Goal: Information Seeking & Learning: Learn about a topic

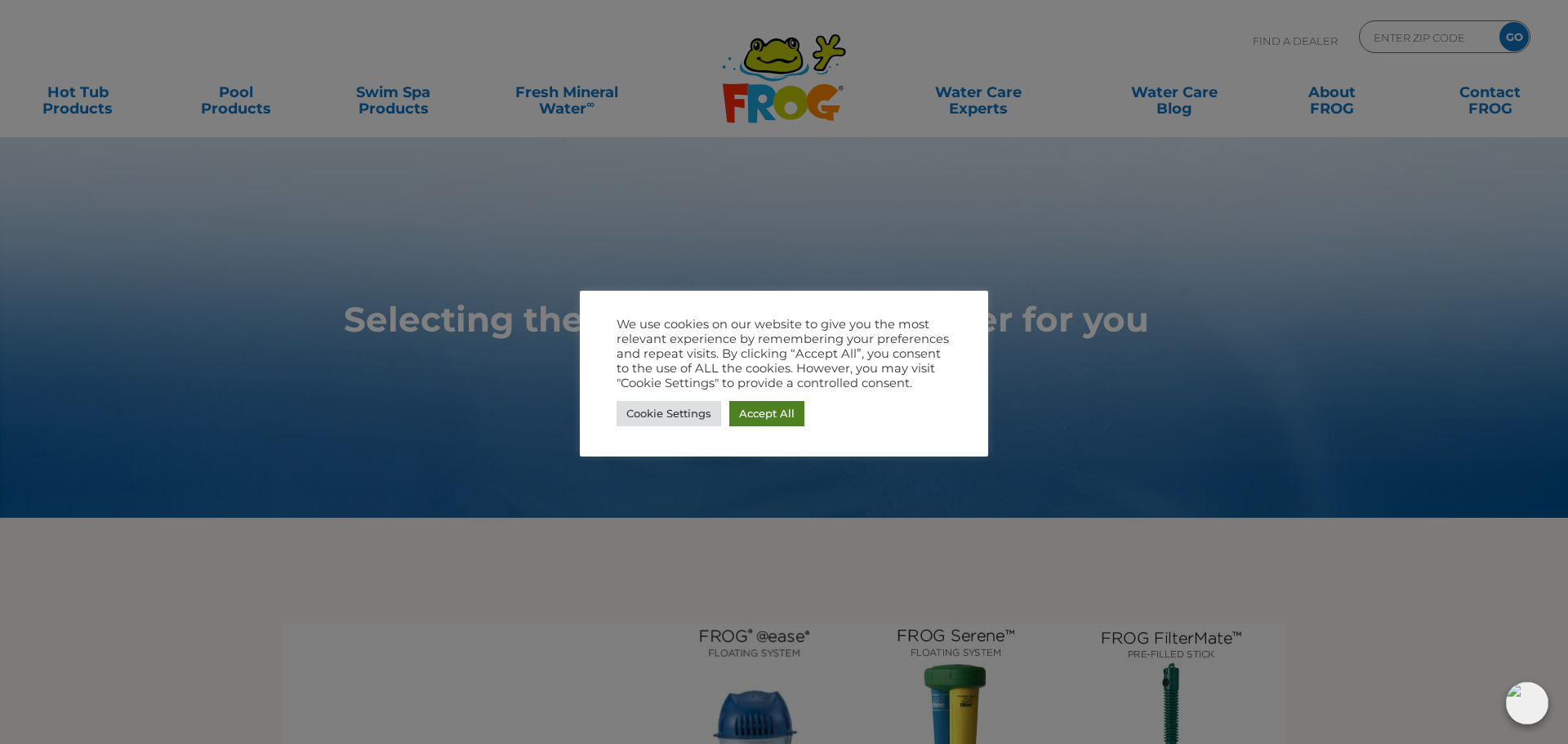
drag, startPoint x: 750, startPoint y: 415, endPoint x: 776, endPoint y: 411, distance: 26.3
click at [750, 415] on link "Accept All" at bounding box center [767, 414] width 75 height 26
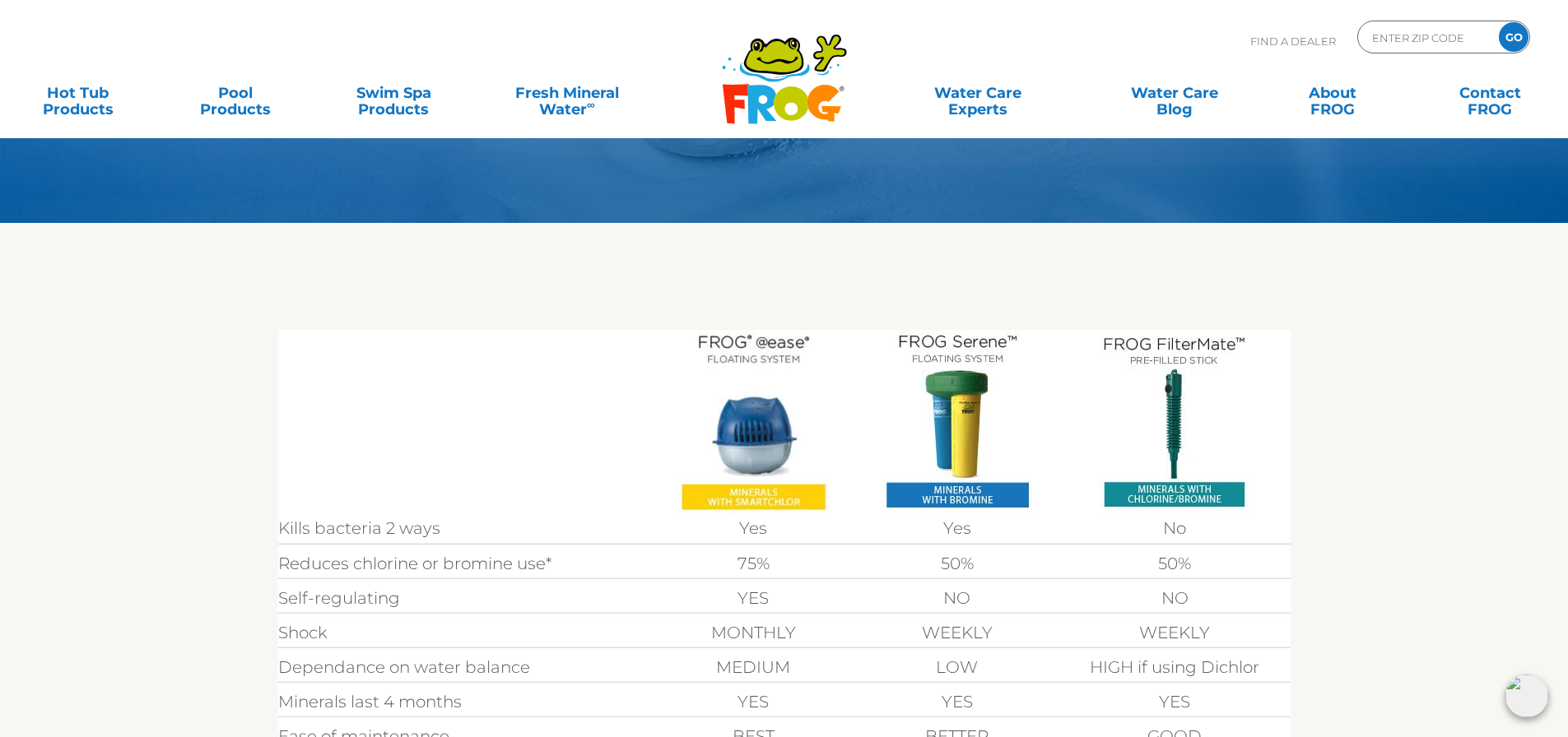
scroll to position [412, 0]
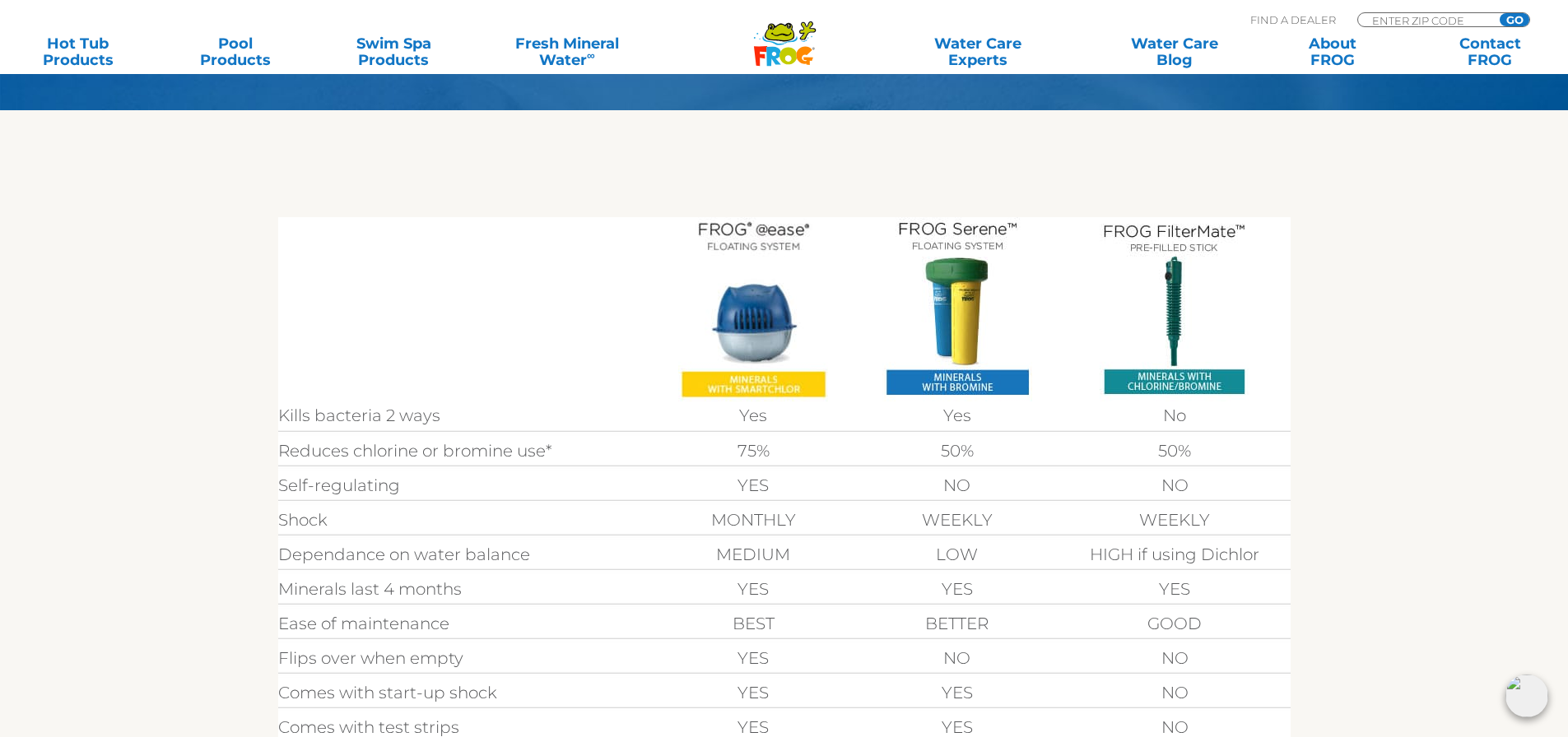
click at [756, 328] on img at bounding box center [754, 310] width 150 height 185
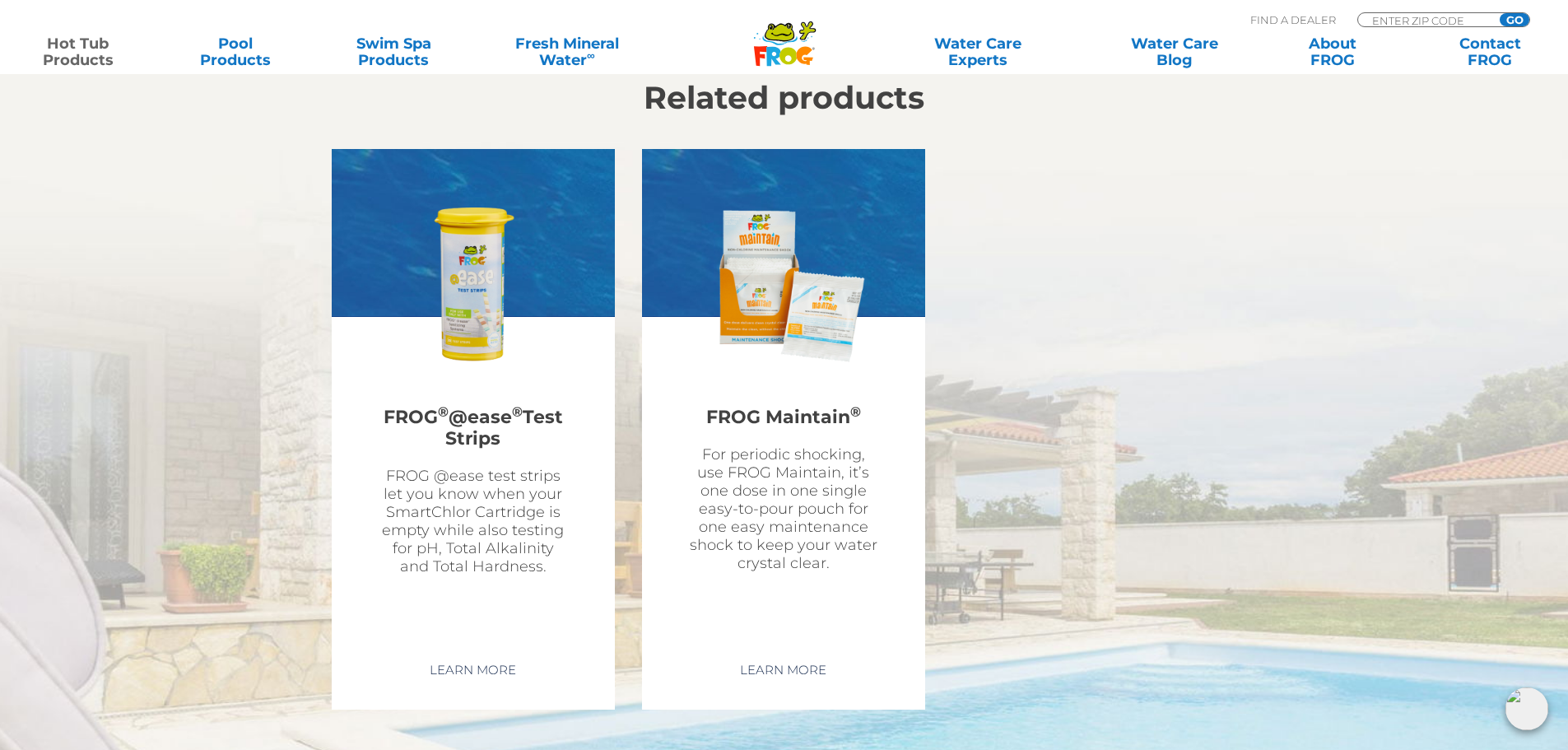
scroll to position [4776, 0]
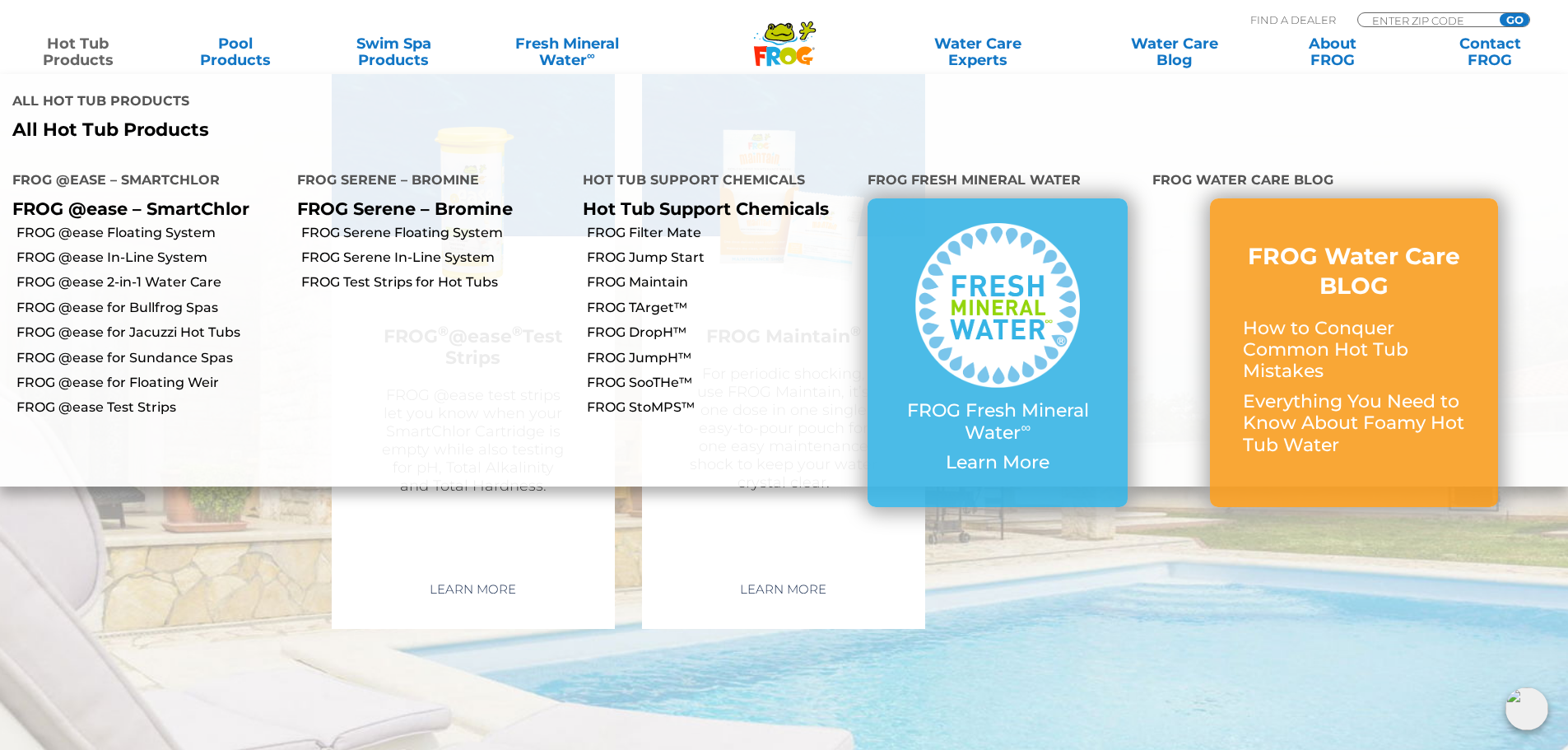
click at [73, 48] on link "Hot Tub Products" at bounding box center [77, 52] width 122 height 33
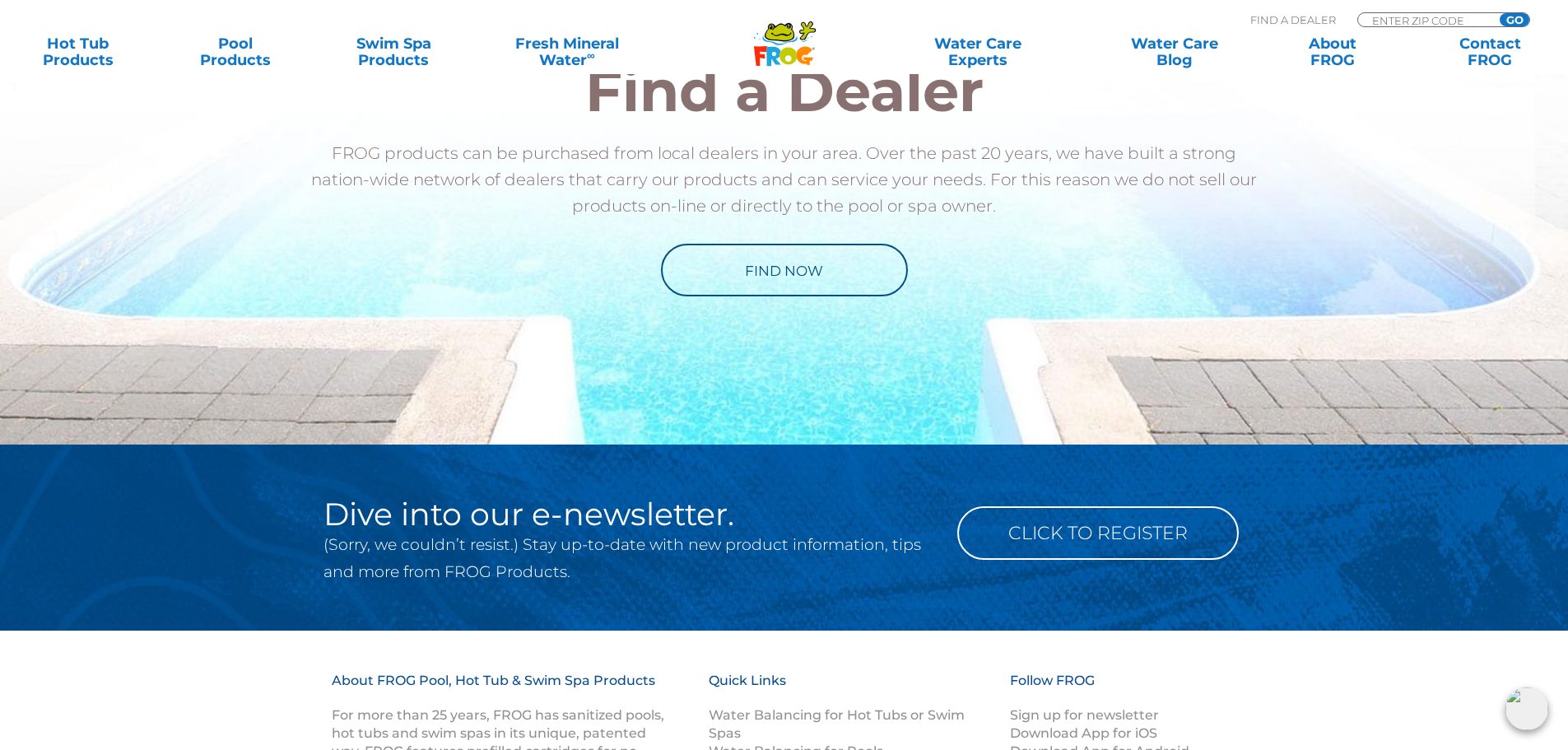
scroll to position [3789, 0]
